Goal: Check status: Check status

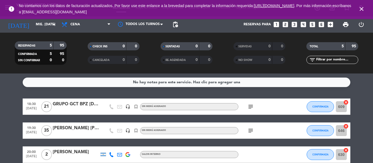
click at [73, 130] on div "[PERSON_NAME] [PERSON_NAME]" at bounding box center [76, 128] width 46 height 7
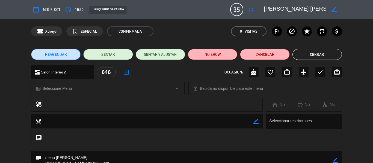
click at [321, 56] on button "Cerrar" at bounding box center [316, 54] width 49 height 11
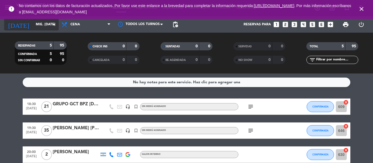
click at [36, 27] on input "mié. [DATE]" at bounding box center [56, 24] width 46 height 9
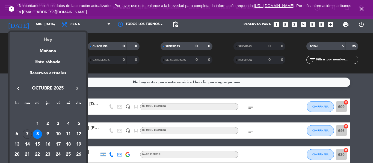
click at [50, 37] on div "Hoy" at bounding box center [48, 37] width 76 height 11
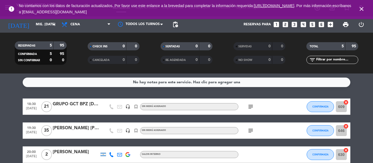
type input "[DATE] oct."
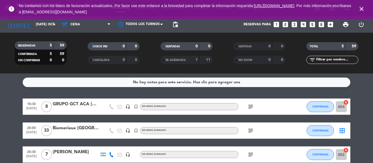
click at [62, 125] on div "Biomerieux [GEOGRAPHIC_DATA]" at bounding box center [76, 128] width 46 height 7
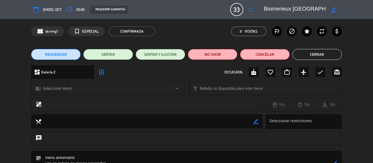
click at [316, 54] on button "Cerrar" at bounding box center [316, 54] width 49 height 11
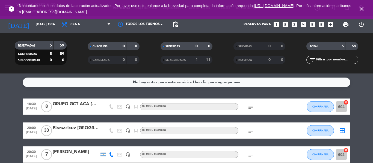
click at [81, 130] on div "Biomerieux [GEOGRAPHIC_DATA]" at bounding box center [76, 128] width 46 height 7
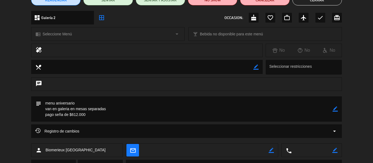
scroll to position [27, 0]
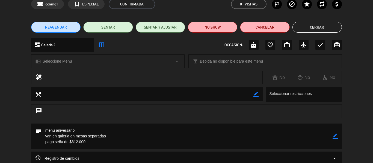
click at [309, 29] on button "Cerrar" at bounding box center [316, 27] width 49 height 11
